Goal: Task Accomplishment & Management: Use online tool/utility

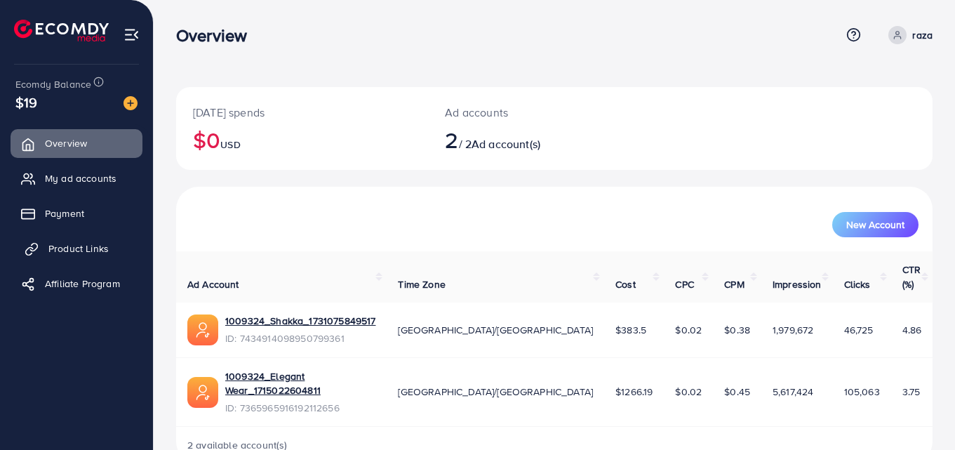
click at [72, 250] on span "Product Links" at bounding box center [78, 248] width 60 height 14
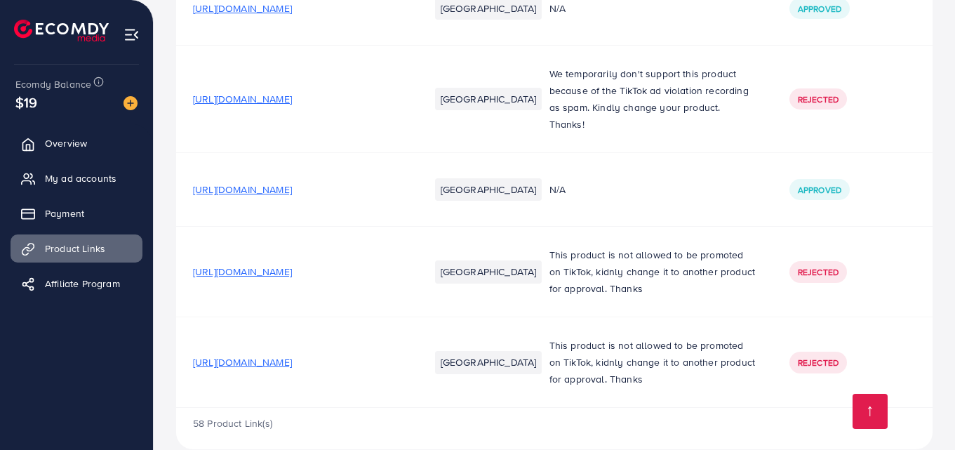
scroll to position [4463, 0]
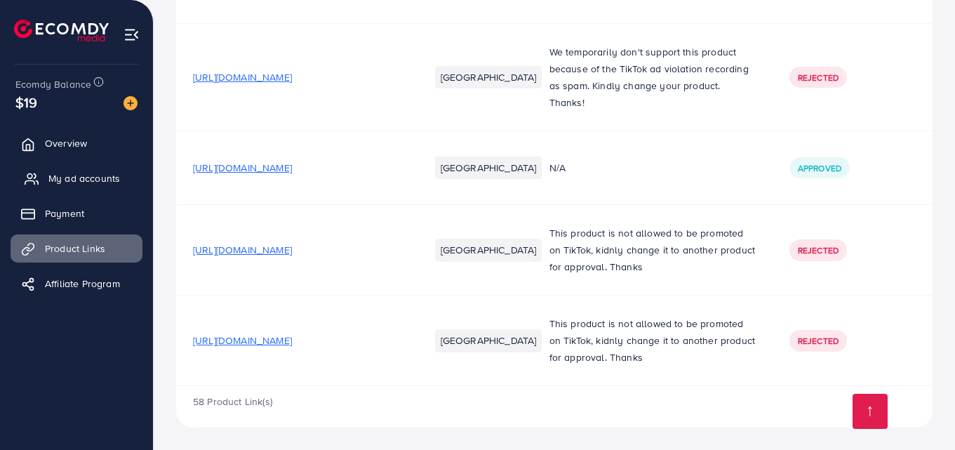
click at [83, 180] on span "My ad accounts" at bounding box center [84, 178] width 72 height 14
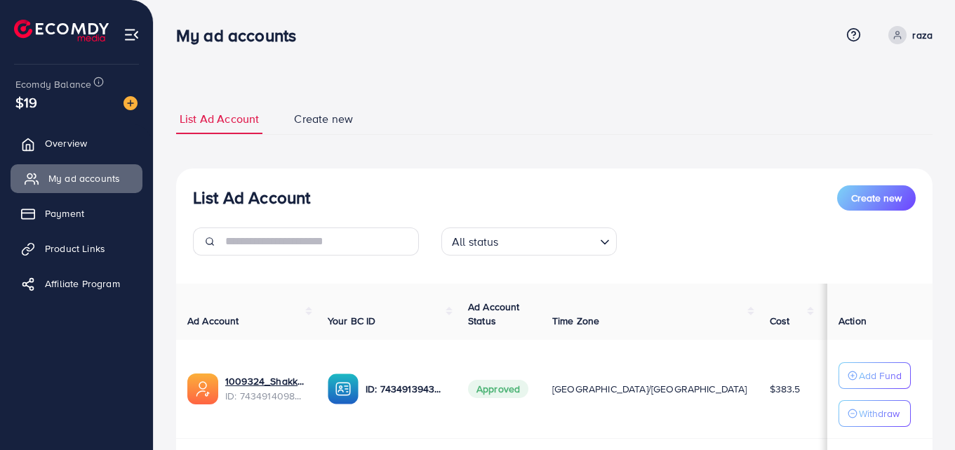
scroll to position [192, 0]
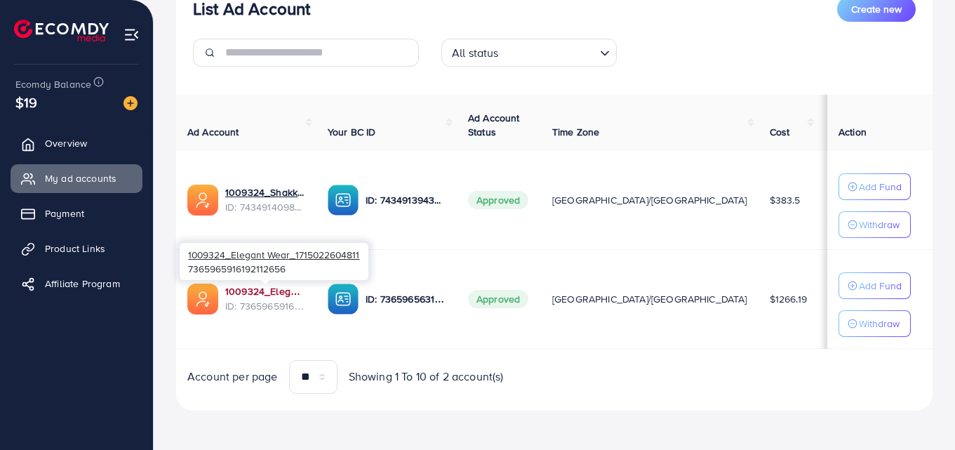
click at [278, 290] on link "1009324_Elegant Wear_1715022604811" at bounding box center [265, 291] width 80 height 14
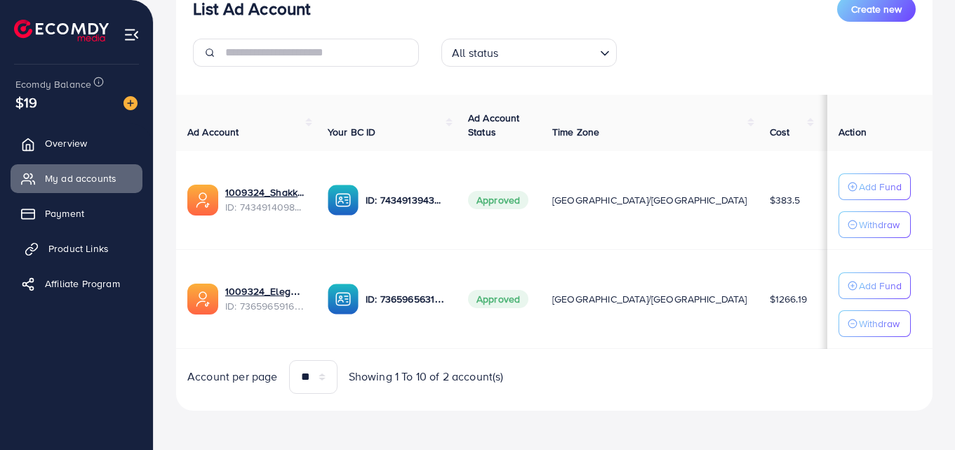
click at [70, 253] on span "Product Links" at bounding box center [78, 248] width 60 height 14
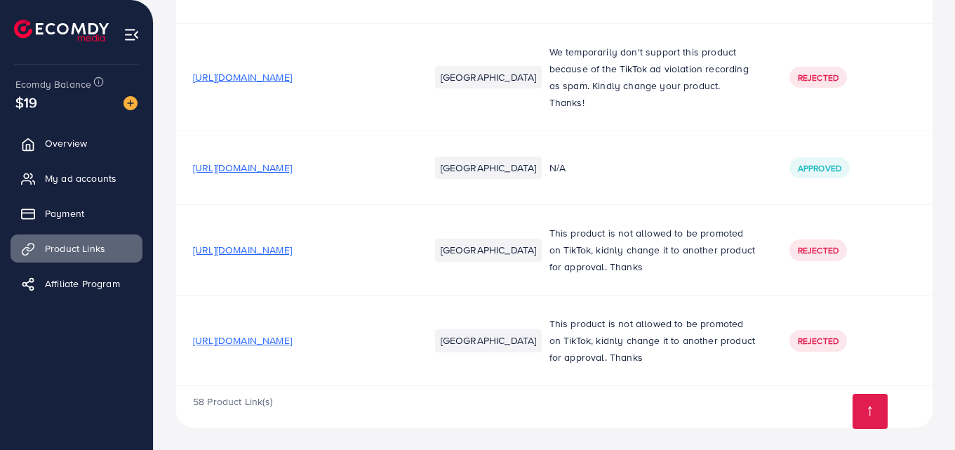
scroll to position [4463, 0]
click at [292, 342] on span "[URL][DOMAIN_NAME]" at bounding box center [242, 340] width 99 height 14
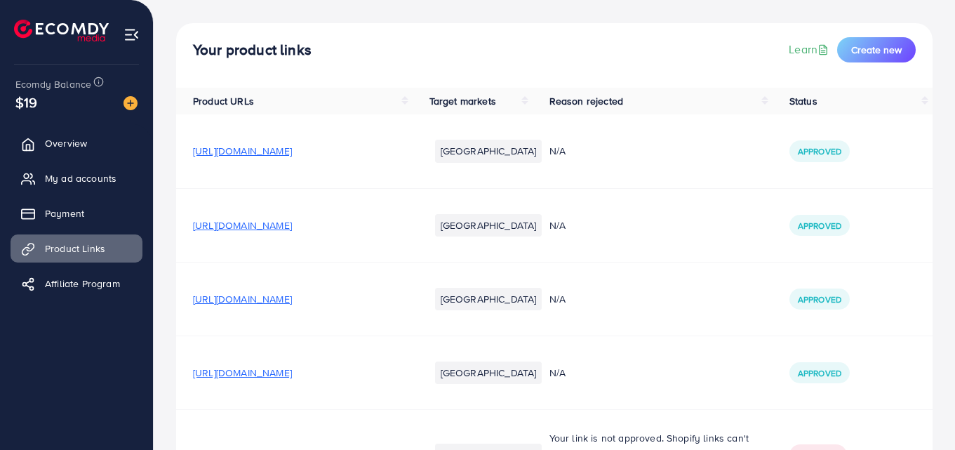
scroll to position [0, 0]
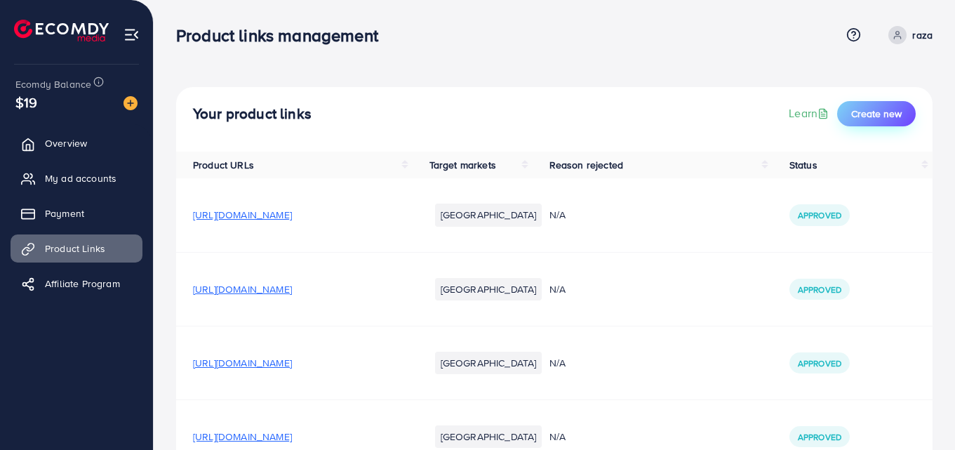
click at [884, 122] on button "Create new" at bounding box center [876, 113] width 79 height 25
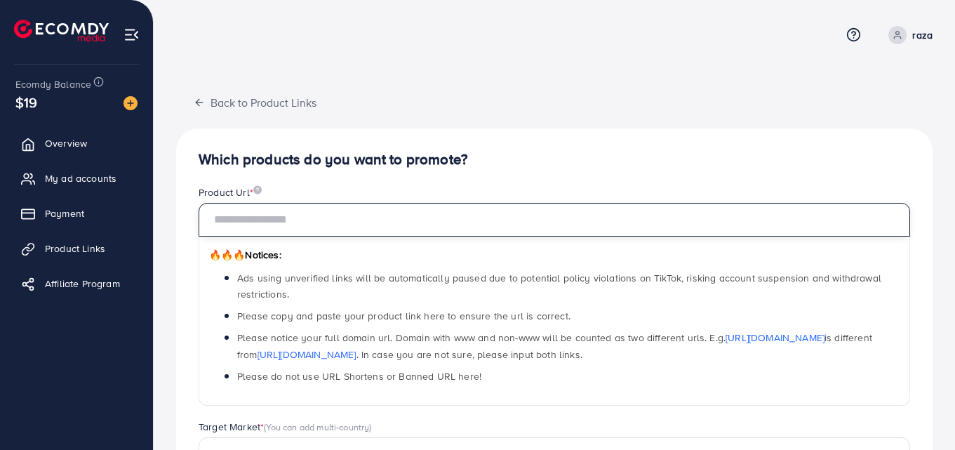
click at [382, 226] on input "text" at bounding box center [555, 220] width 712 height 34
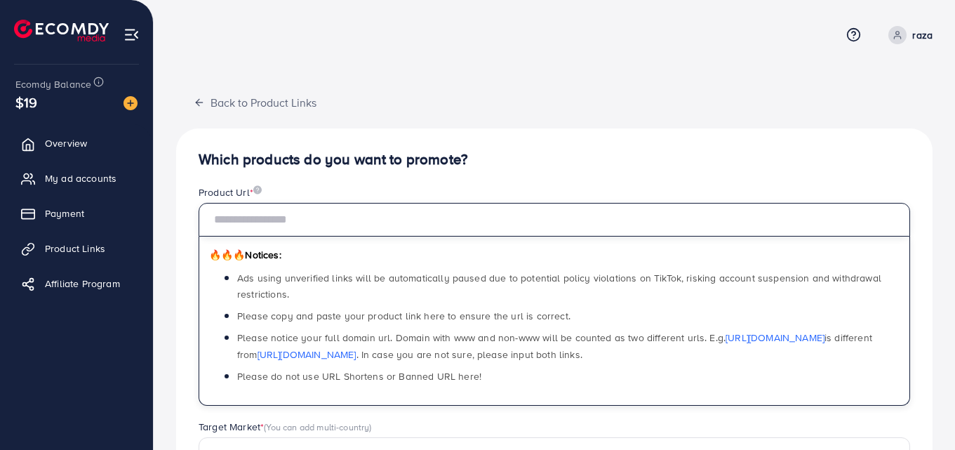
paste input "**********"
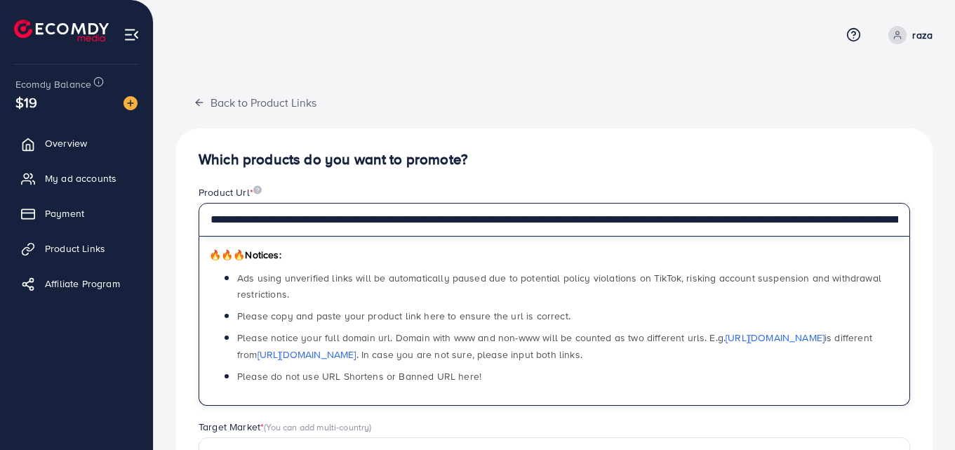
scroll to position [0, 543]
type input "**********"
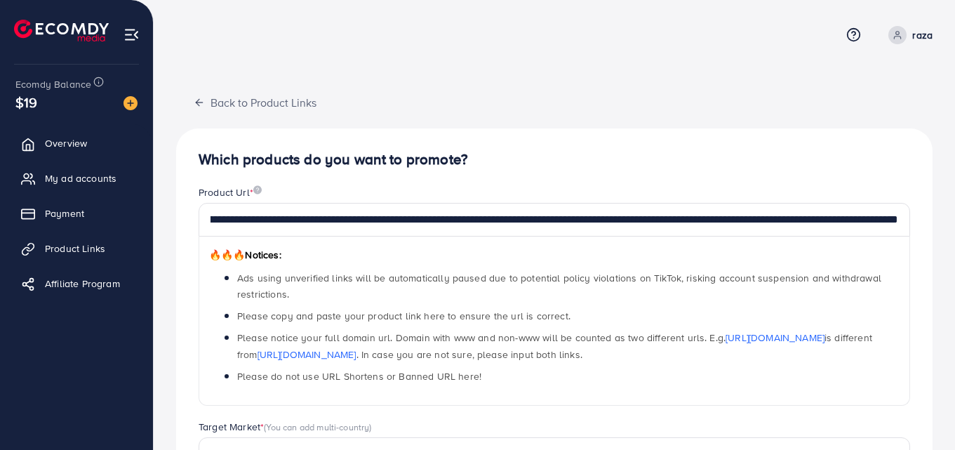
scroll to position [0, 0]
click at [540, 171] on div "**********" at bounding box center [554, 362] width 757 height 469
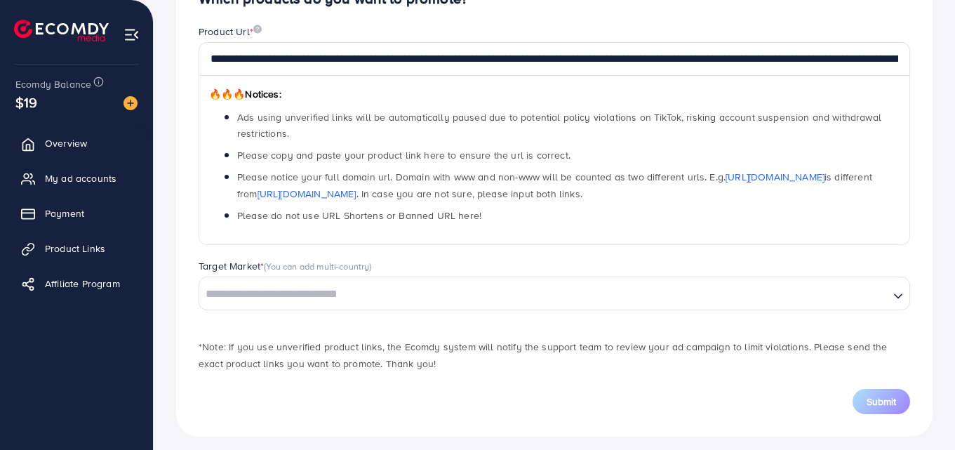
scroll to position [170, 0]
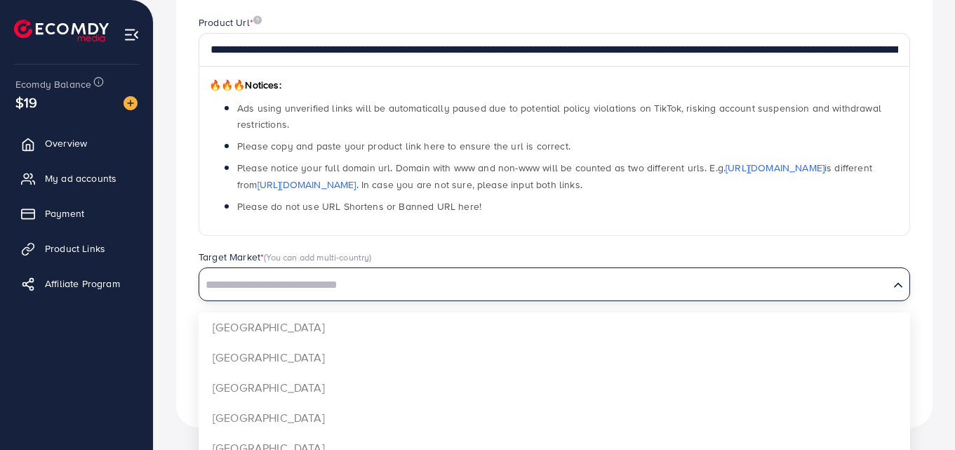
click at [298, 294] on input "Search for option" at bounding box center [544, 285] width 687 height 22
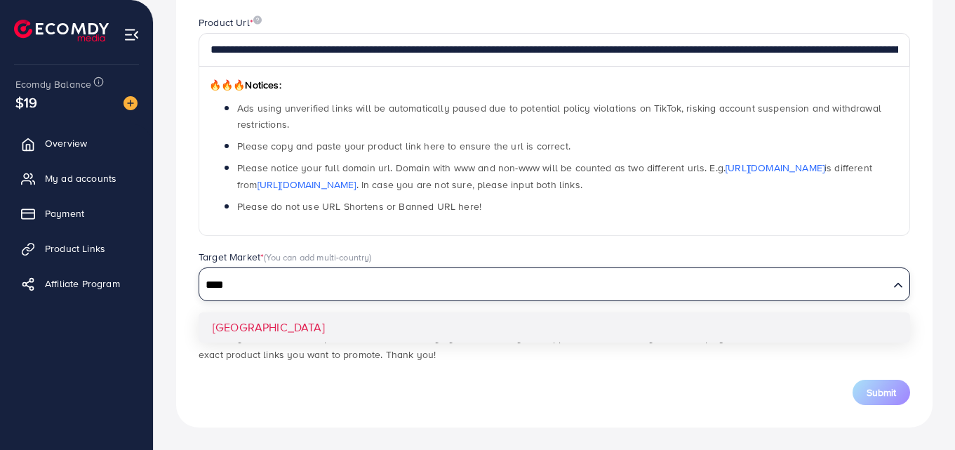
type input "****"
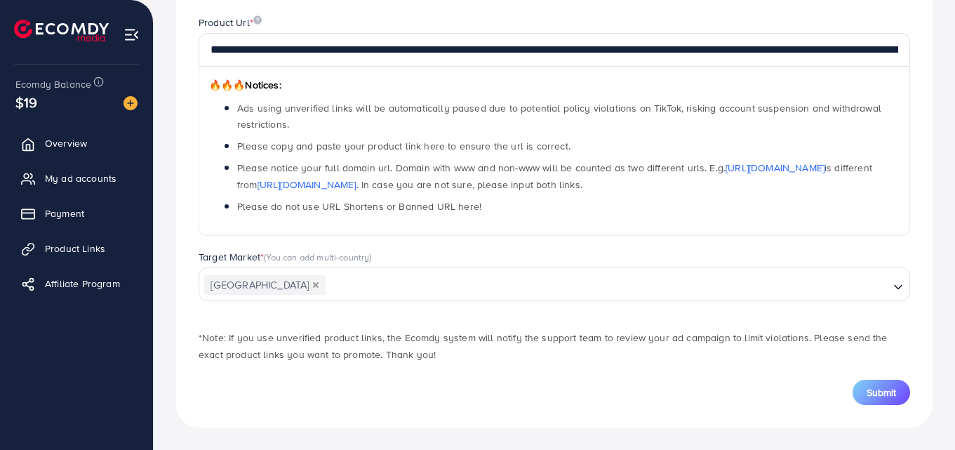
click at [603, 314] on div "Target Market * (You can add multi-country) [GEOGRAPHIC_DATA] Loading..." at bounding box center [554, 282] width 734 height 65
click at [876, 391] on span "Submit" at bounding box center [881, 392] width 29 height 14
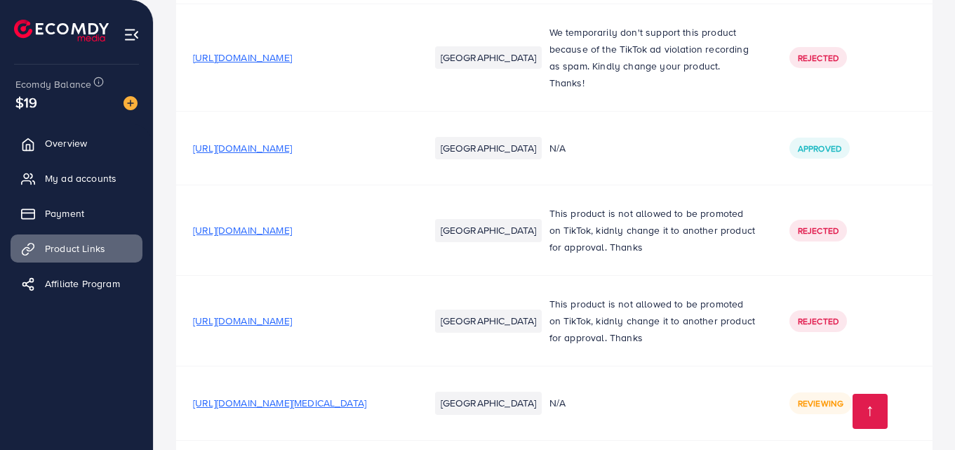
scroll to position [4536, 0]
